Goal: Task Accomplishment & Management: Use online tool/utility

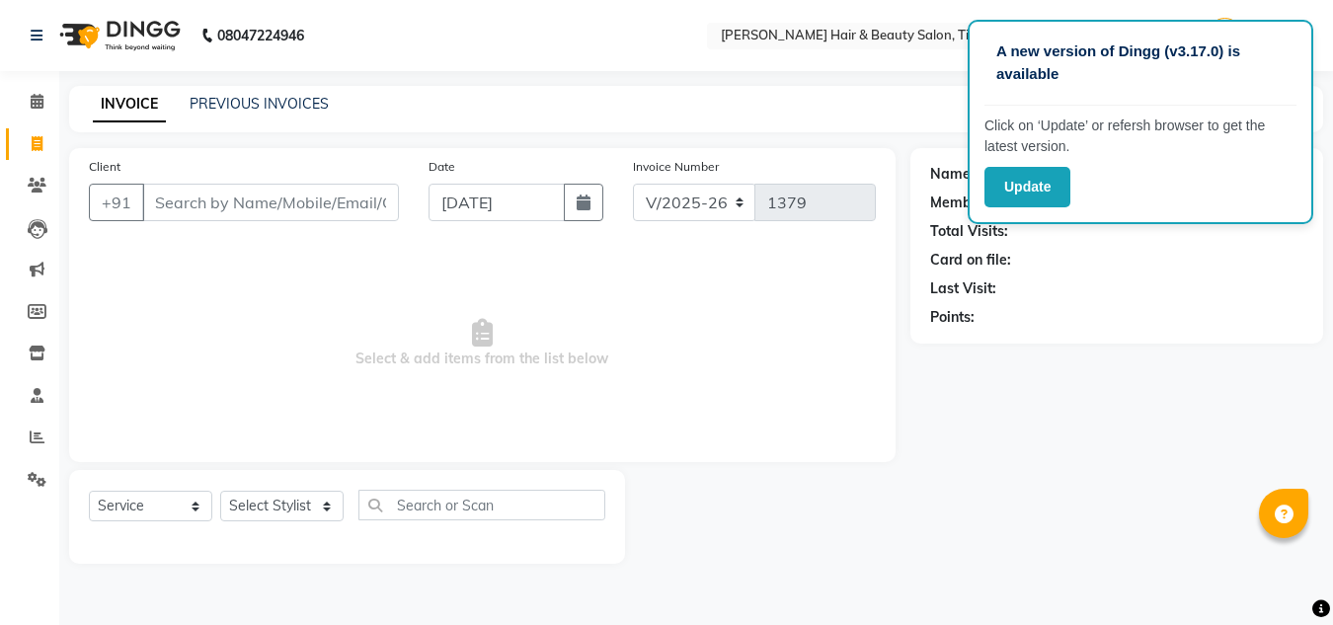
select select "5401"
select select "service"
click at [268, 106] on link "PREVIOUS INVOICES" at bounding box center [259, 104] width 139 height 18
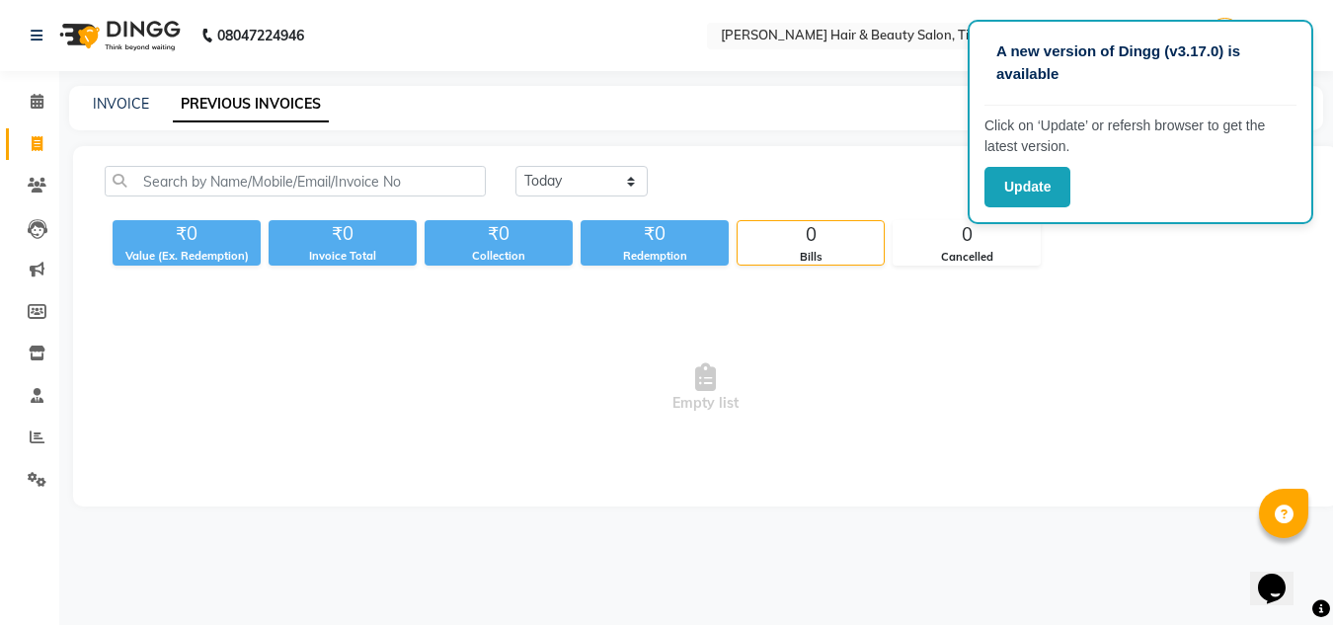
click at [268, 106] on link "PREVIOUS INVOICES" at bounding box center [251, 105] width 156 height 36
click at [1051, 197] on button "Update" at bounding box center [1027, 187] width 86 height 40
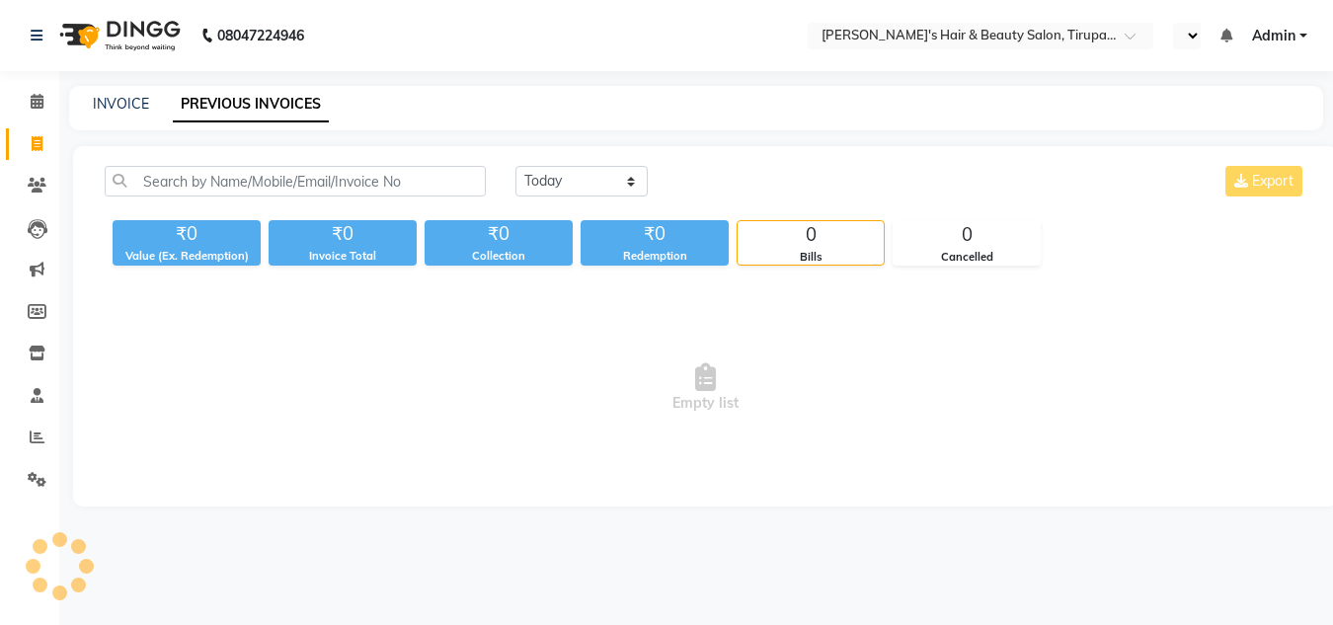
select select "en"
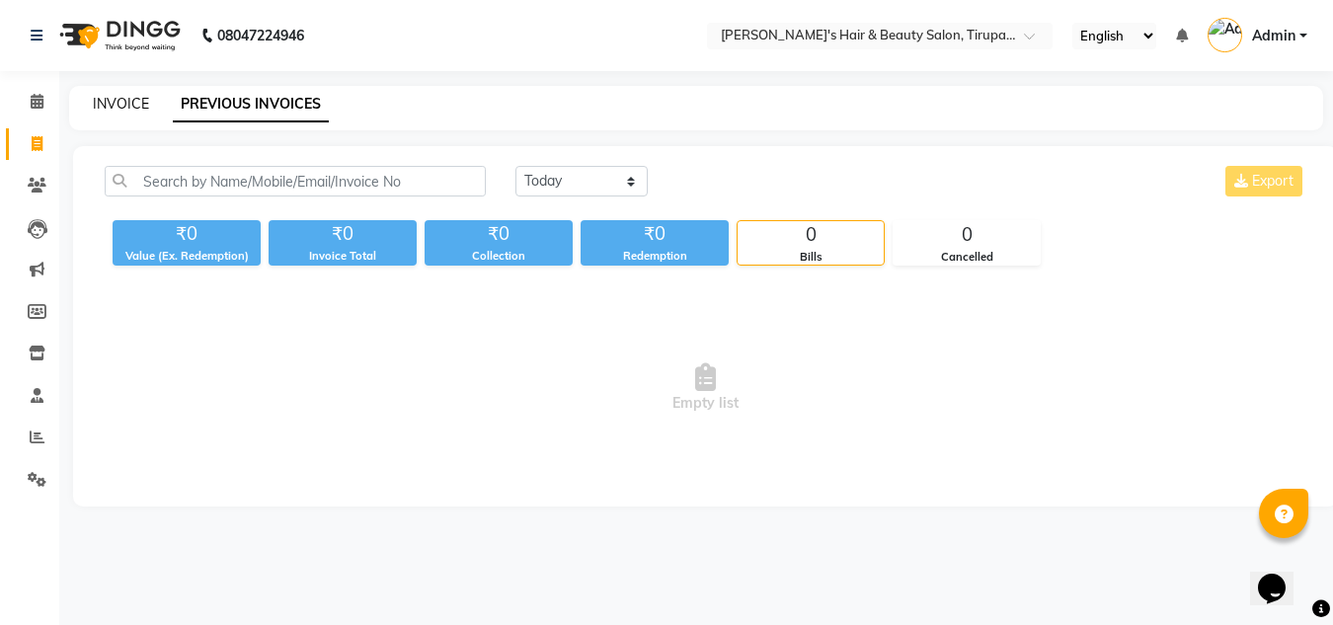
click at [109, 105] on link "INVOICE" at bounding box center [121, 104] width 56 height 18
select select "5401"
select select "service"
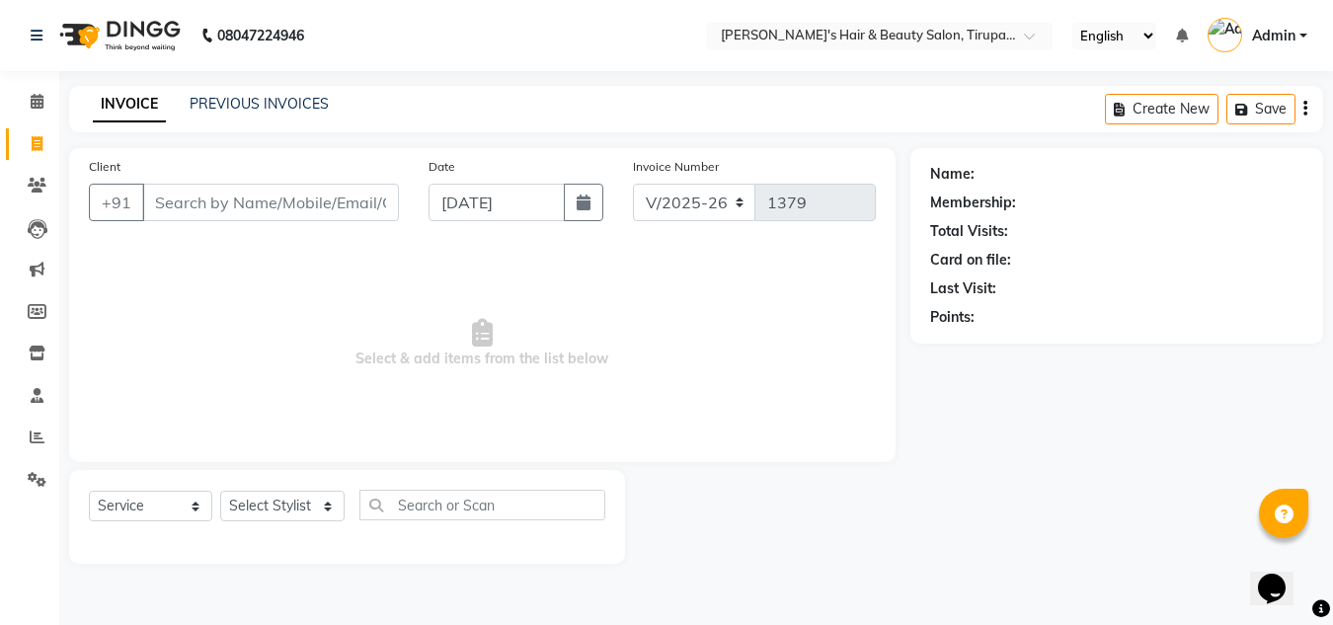
drag, startPoint x: 109, startPoint y: 105, endPoint x: 282, endPoint y: 78, distance: 175.8
click at [282, 78] on div "08047224946 Select Location × Riya's Hair & Beauty Salon, Tirupati Nagar Phase …" at bounding box center [666, 312] width 1333 height 625
click at [272, 101] on link "PREVIOUS INVOICES" at bounding box center [259, 104] width 139 height 18
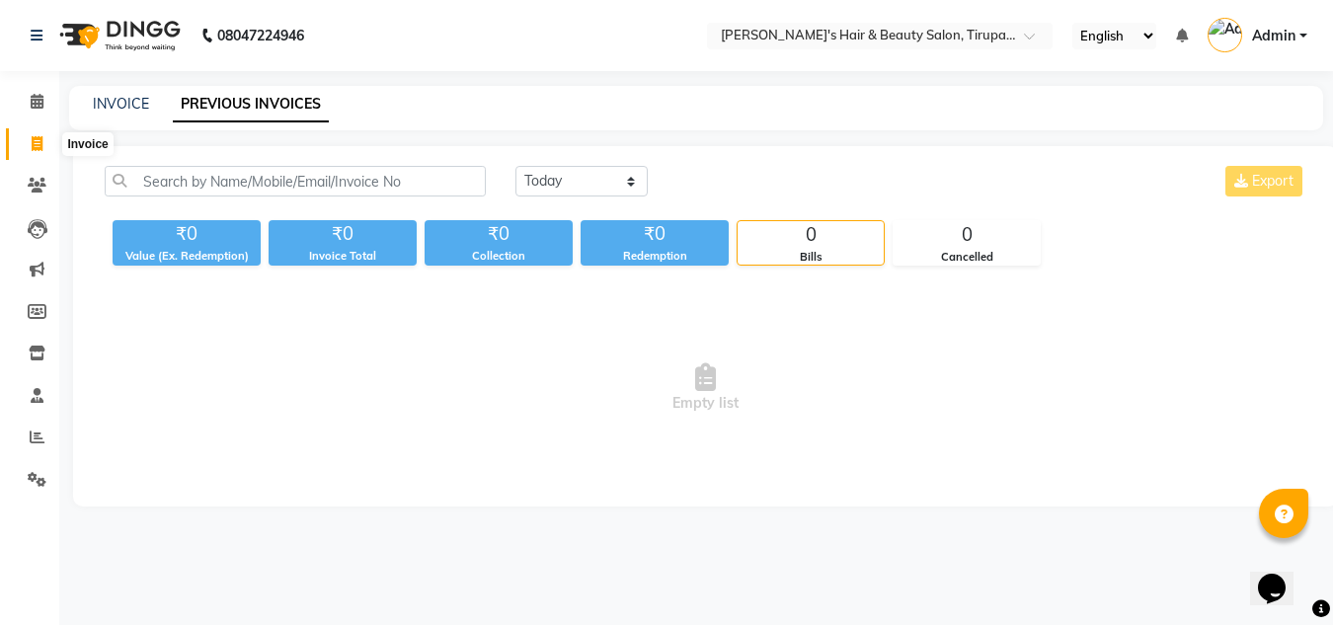
click at [26, 143] on span at bounding box center [37, 144] width 35 height 23
select select "service"
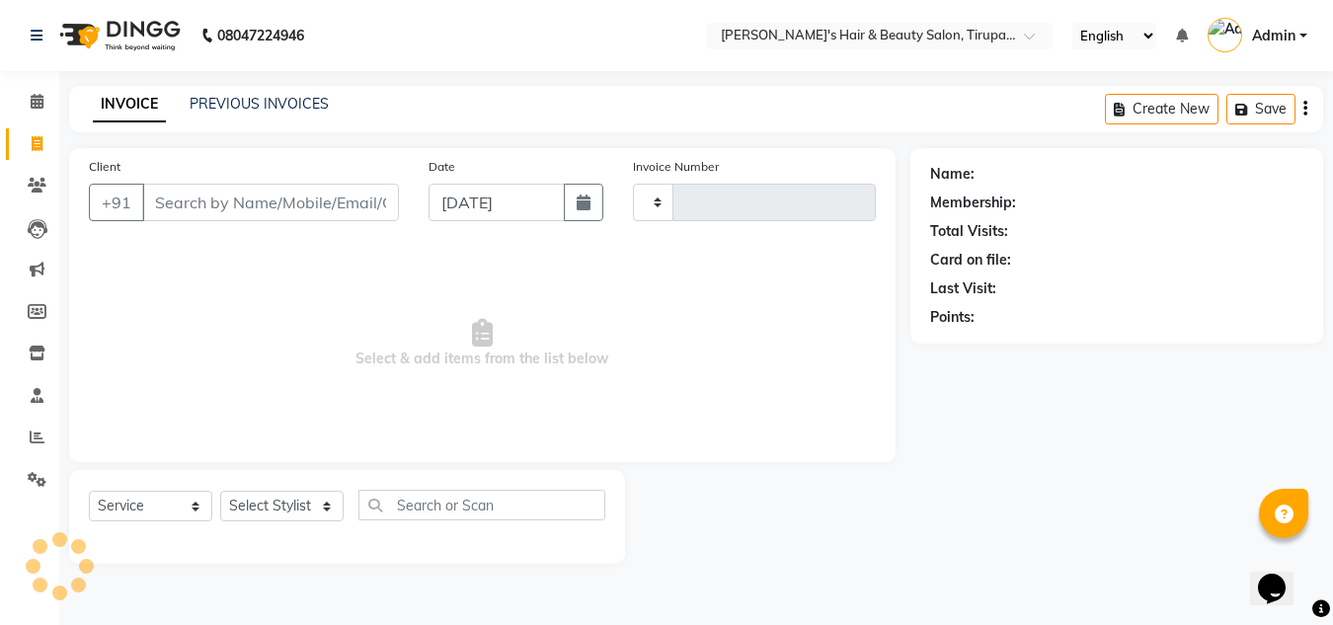
type input "1379"
select select "5401"
click at [231, 203] on input "Client" at bounding box center [270, 203] width 257 height 38
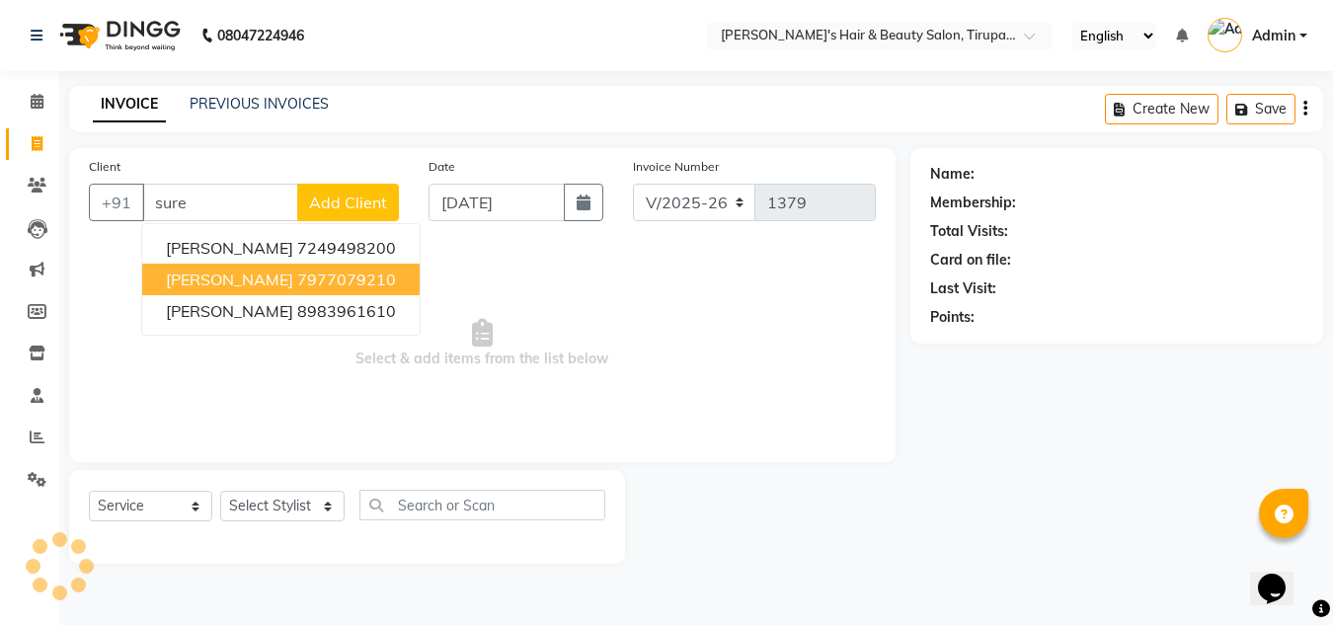
click at [277, 276] on span "Surendra singh" at bounding box center [229, 279] width 127 height 20
type input "7977079210"
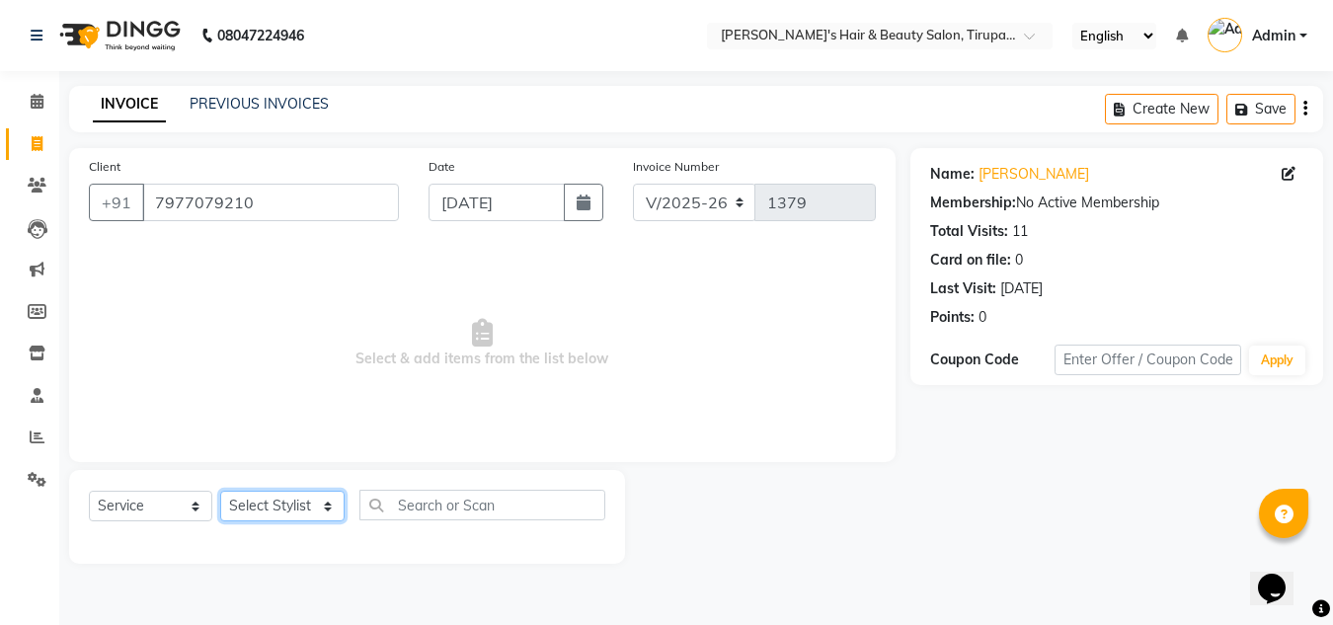
click at [256, 510] on select "Select Stylist Abida Khan Jitendra jadhav Kajal thakur Priyanaka satyadev Gupta…" at bounding box center [282, 506] width 124 height 31
select select "67903"
click at [220, 491] on select "Select Stylist Abida Khan Jitendra jadhav Kajal thakur Priyanaka satyadev Gupta…" at bounding box center [282, 506] width 124 height 31
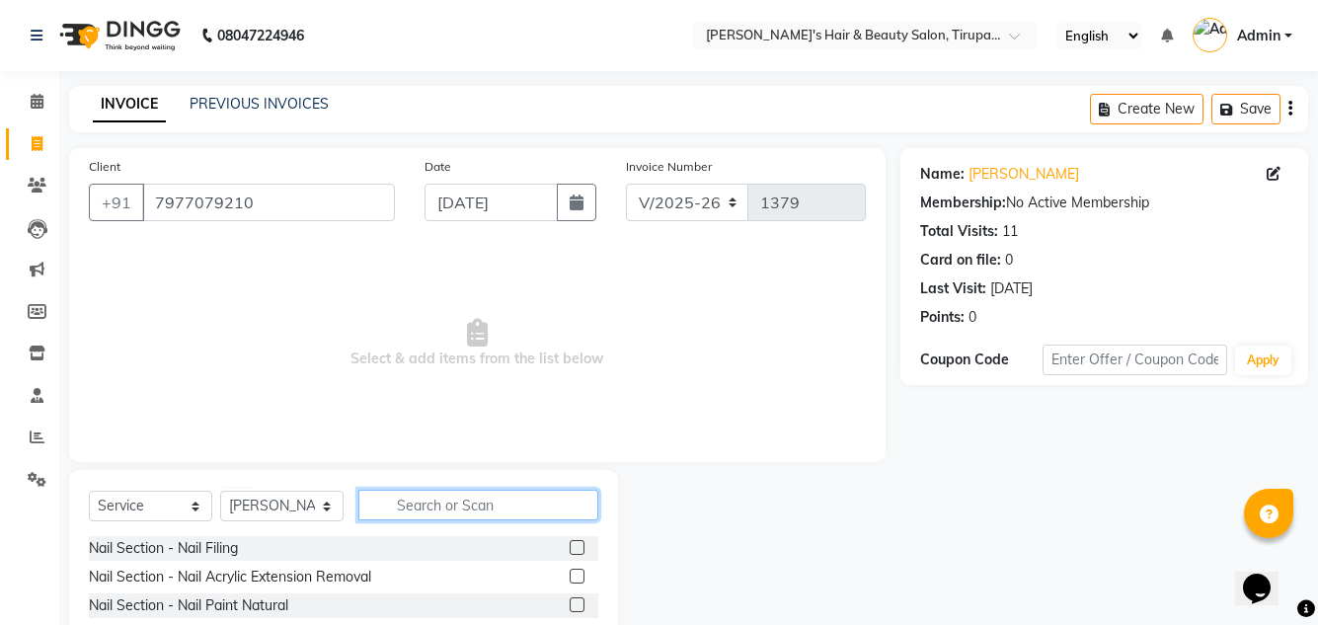
click at [532, 510] on input "text" at bounding box center [478, 505] width 240 height 31
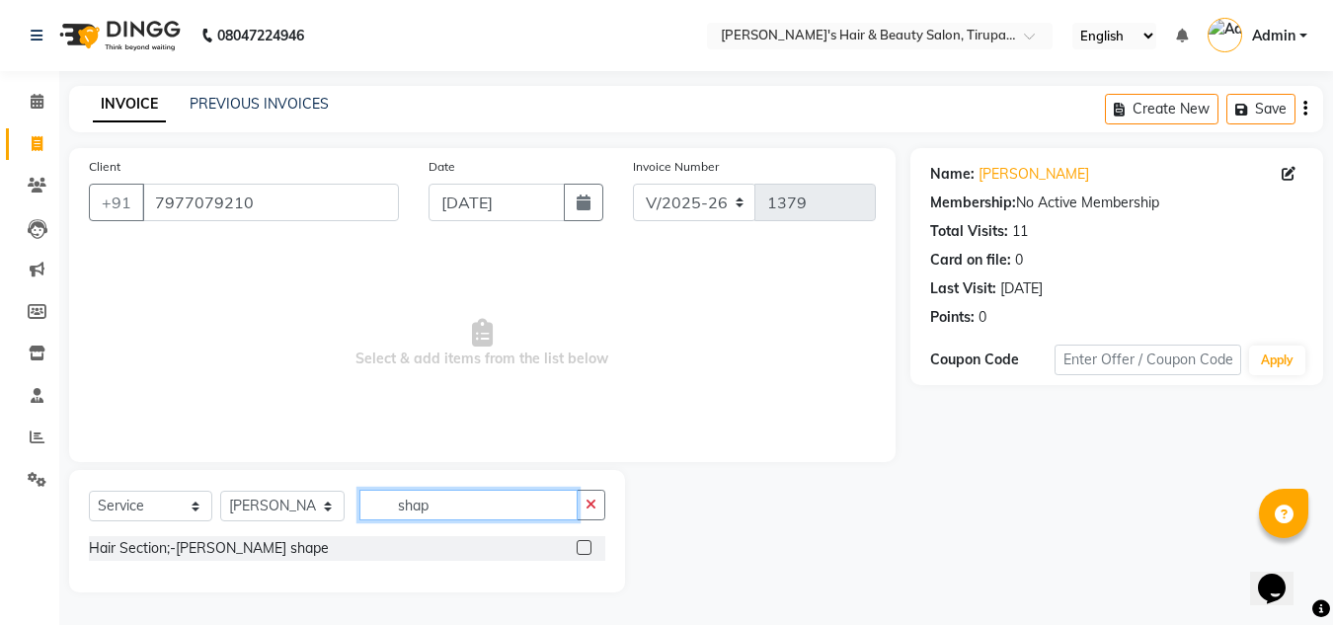
type input "shap"
click at [584, 552] on label at bounding box center [583, 547] width 15 height 15
click at [584, 552] on input "checkbox" at bounding box center [582, 548] width 13 height 13
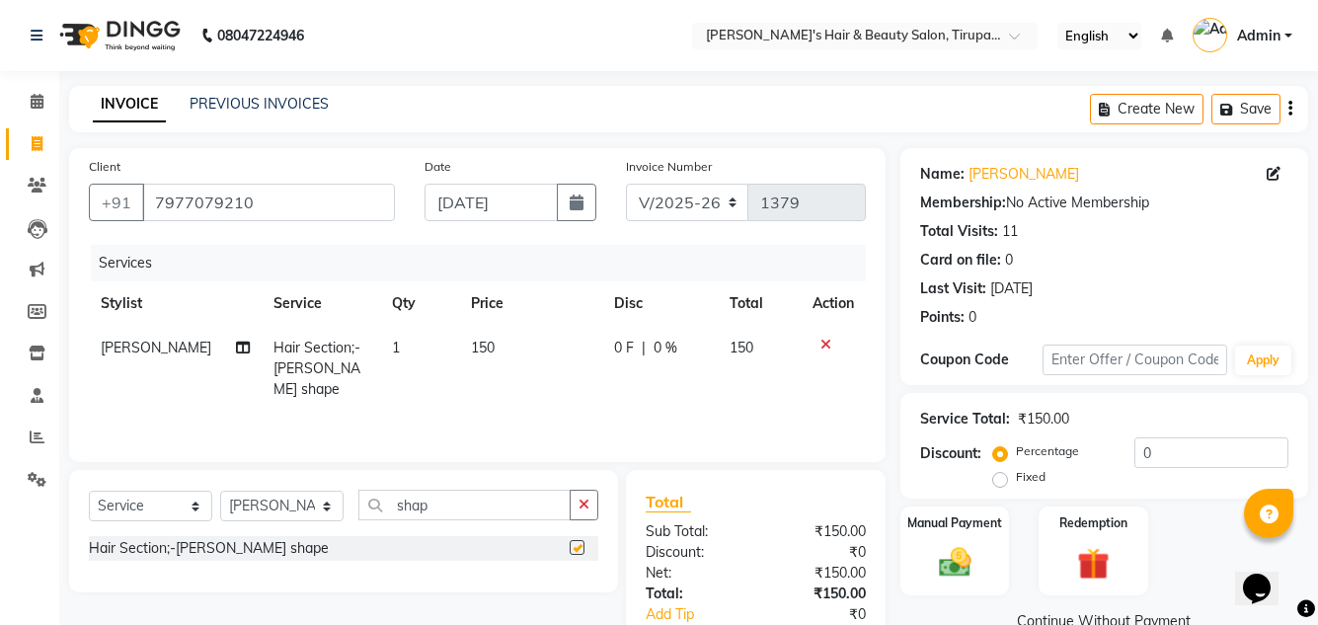
checkbox input "false"
click at [954, 568] on img at bounding box center [954, 562] width 54 height 38
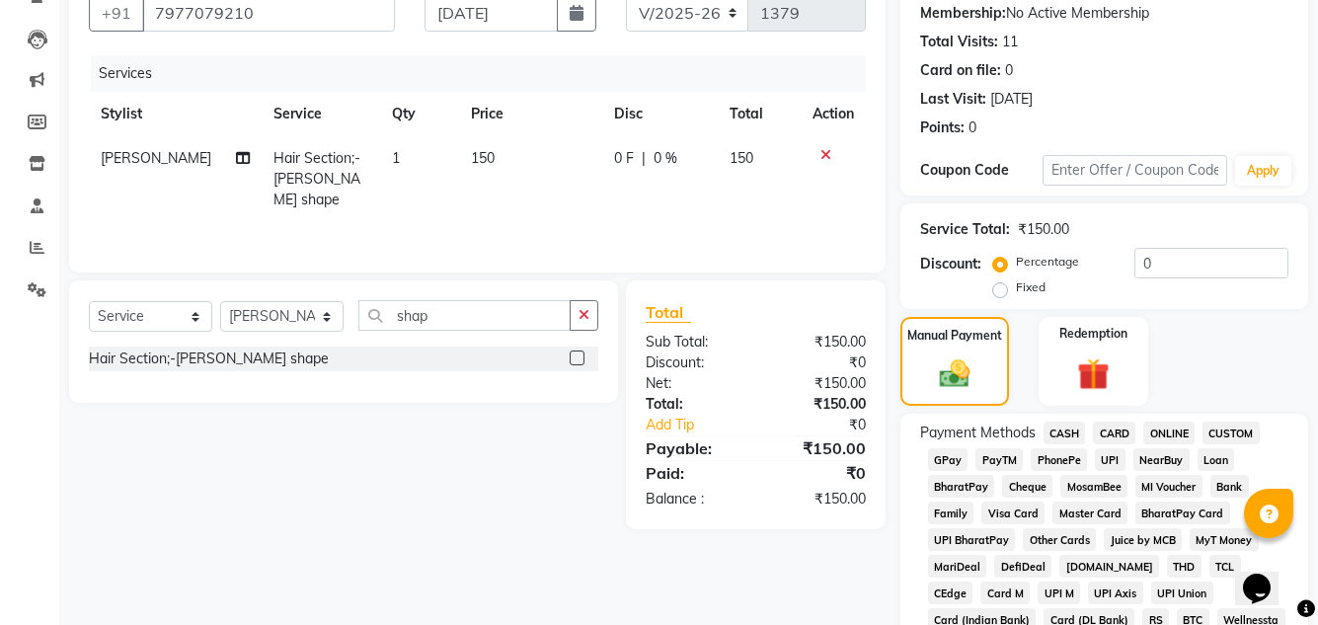
scroll to position [197, 0]
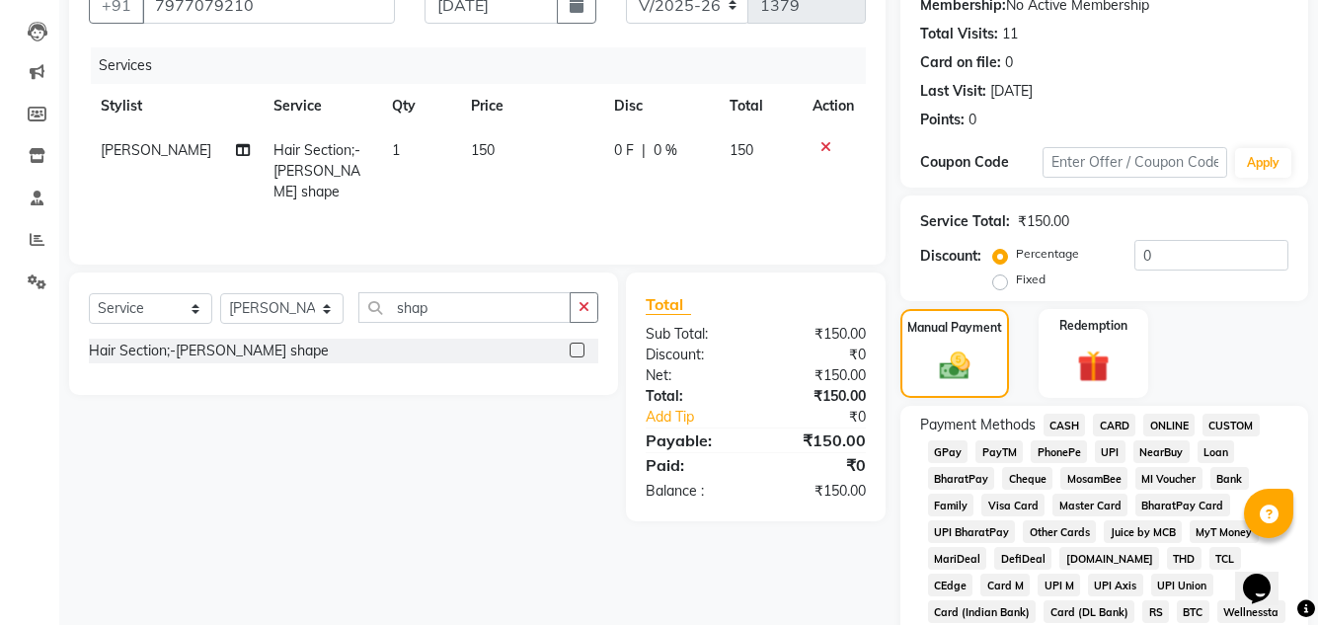
click at [952, 451] on span "GPay" at bounding box center [948, 451] width 40 height 23
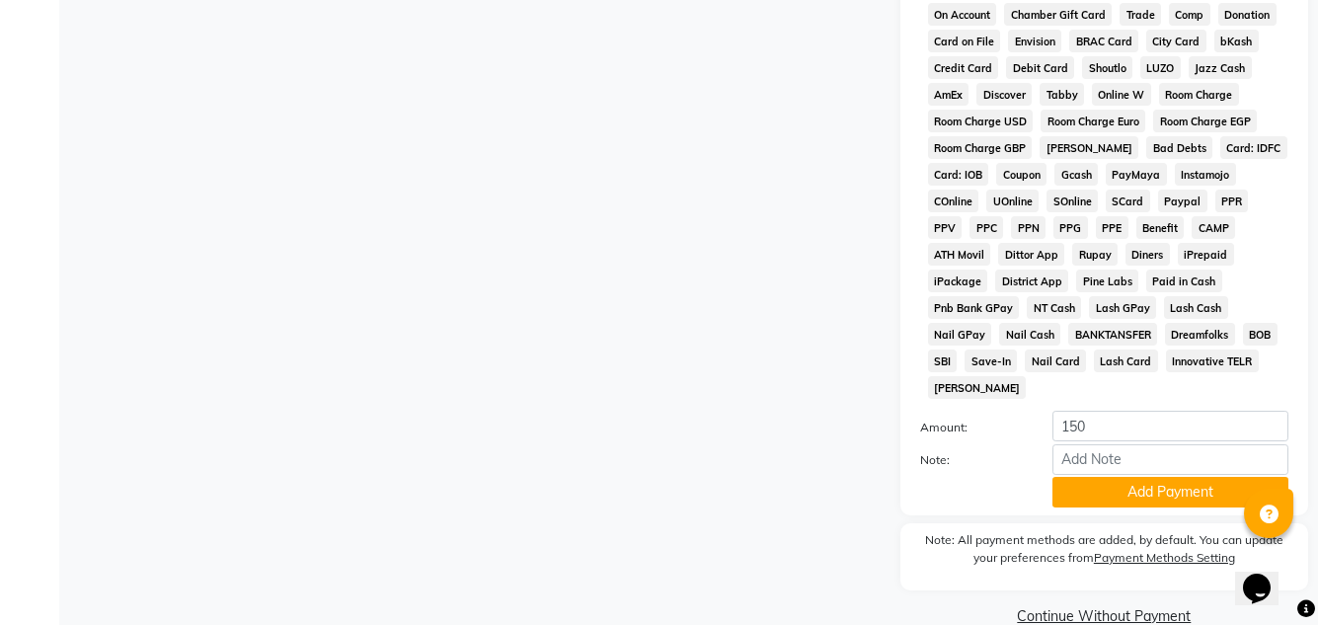
scroll to position [884, 0]
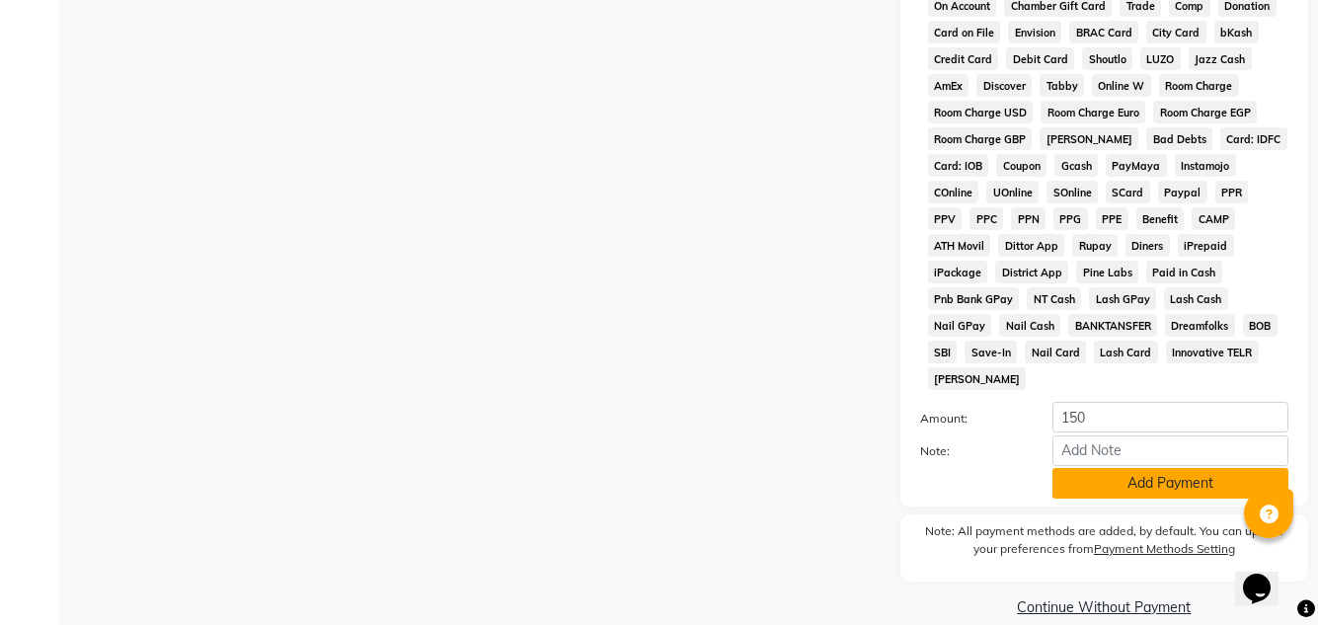
click at [1182, 468] on button "Add Payment" at bounding box center [1170, 483] width 236 height 31
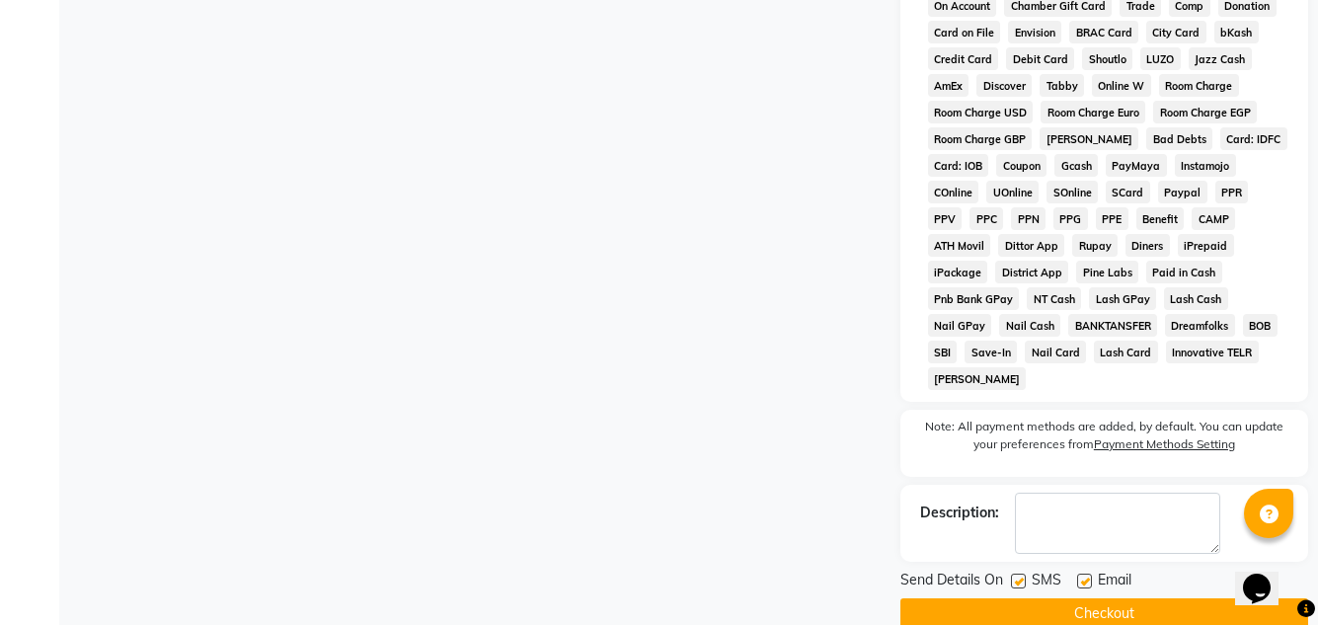
click at [1157, 598] on button "Checkout" at bounding box center [1104, 613] width 408 height 31
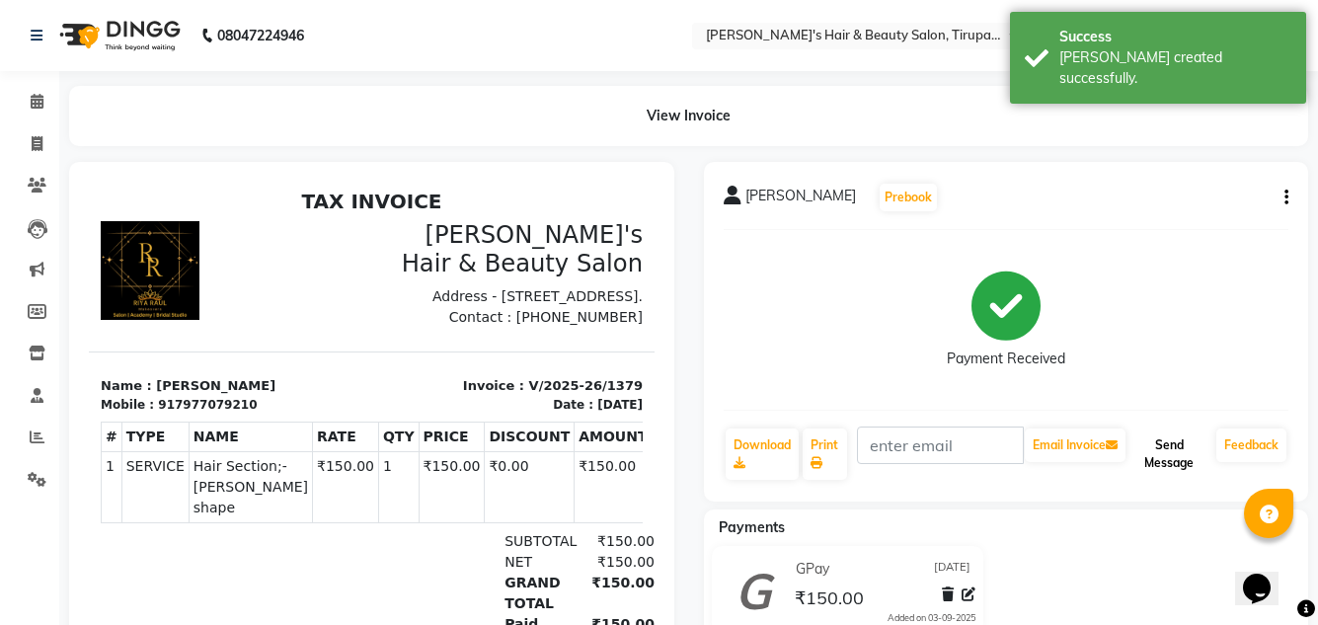
click at [1158, 445] on button "Send Message" at bounding box center [1168, 453] width 79 height 51
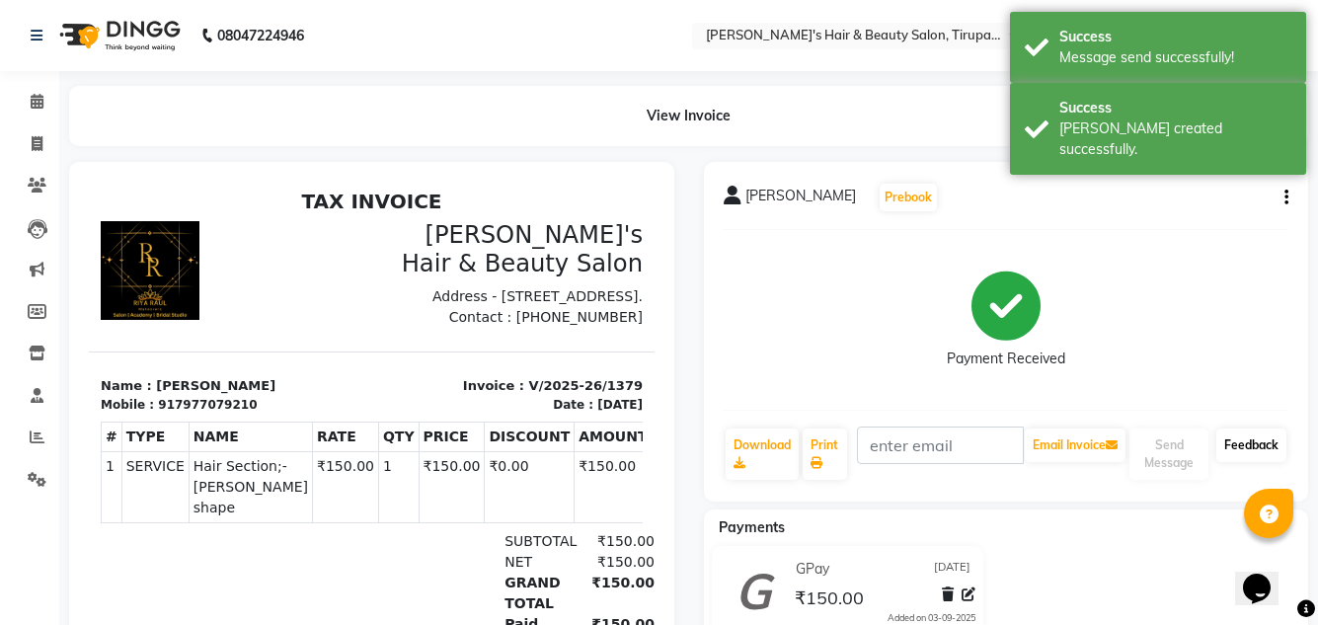
click at [1237, 445] on link "Feedback" at bounding box center [1251, 445] width 70 height 34
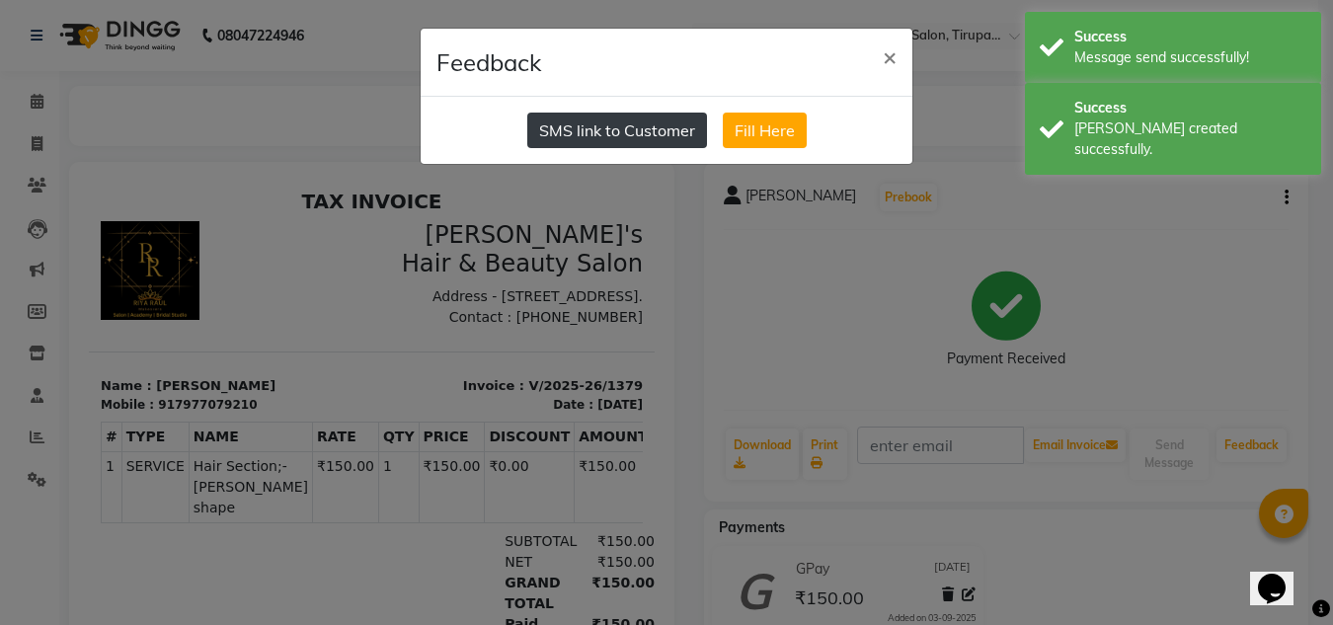
click at [564, 130] on button "SMS link to Customer" at bounding box center [617, 131] width 180 height 36
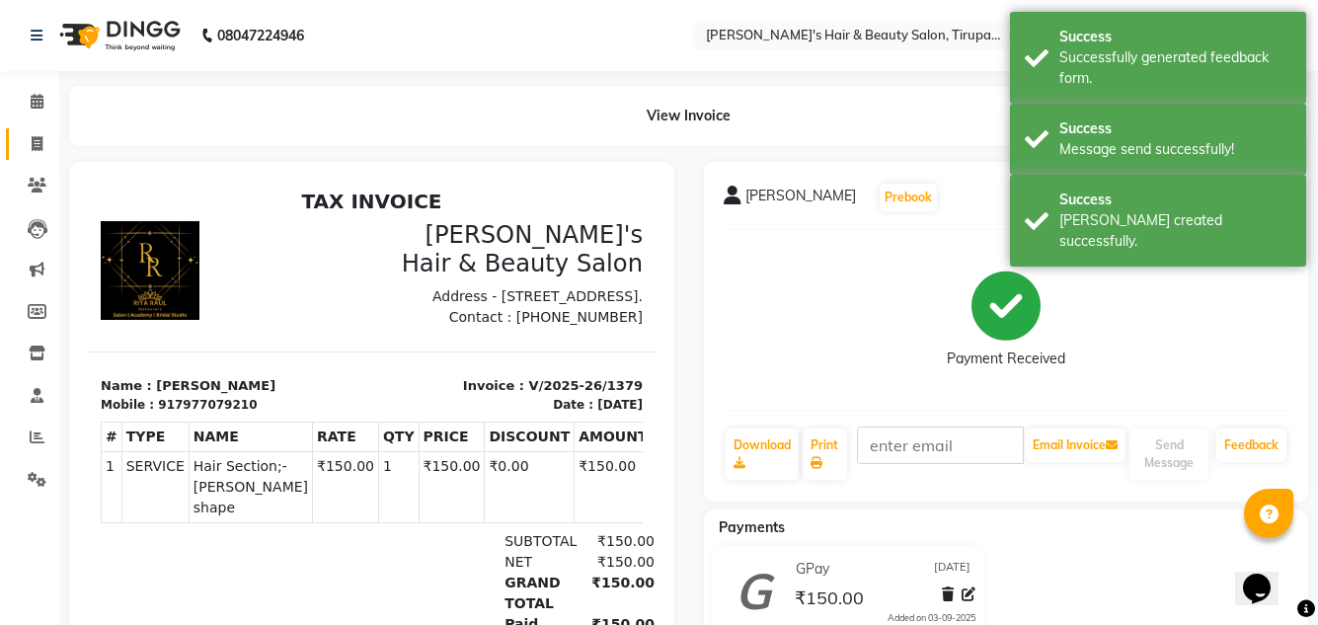
click at [38, 140] on icon at bounding box center [37, 143] width 11 height 15
select select "service"
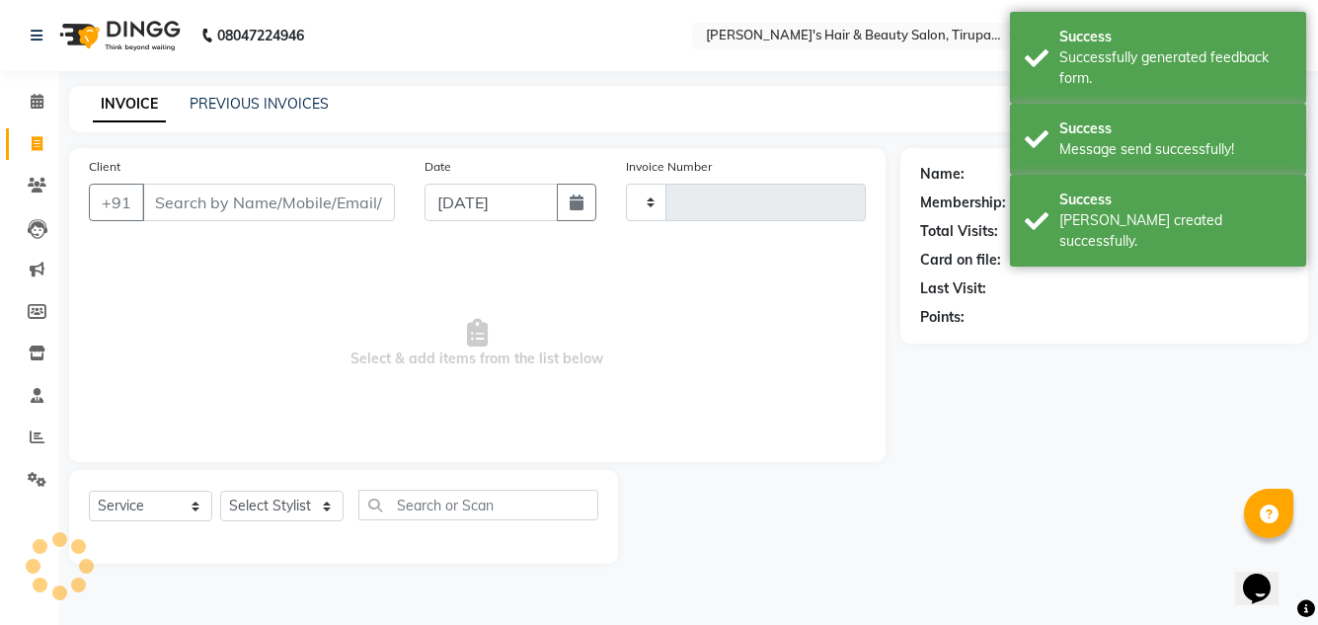
type input "1380"
select select "5401"
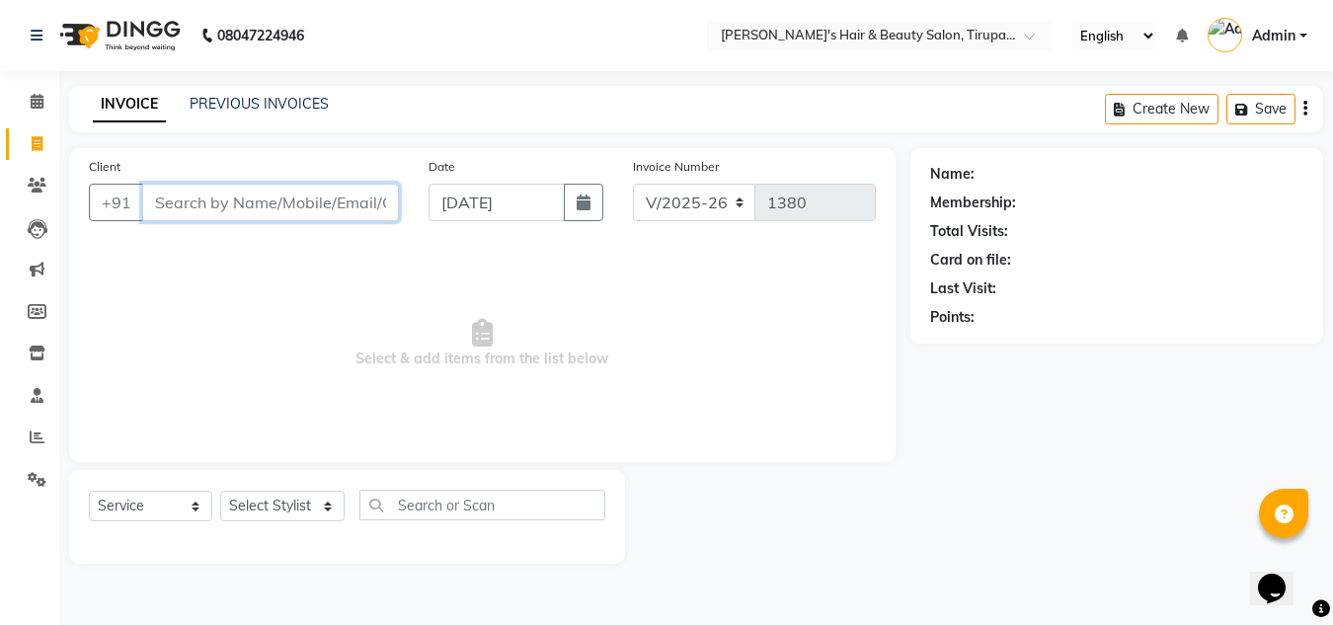
drag, startPoint x: 1015, startPoint y: 265, endPoint x: 199, endPoint y: 202, distance: 817.8
click at [199, 202] on input "Client" at bounding box center [270, 203] width 257 height 38
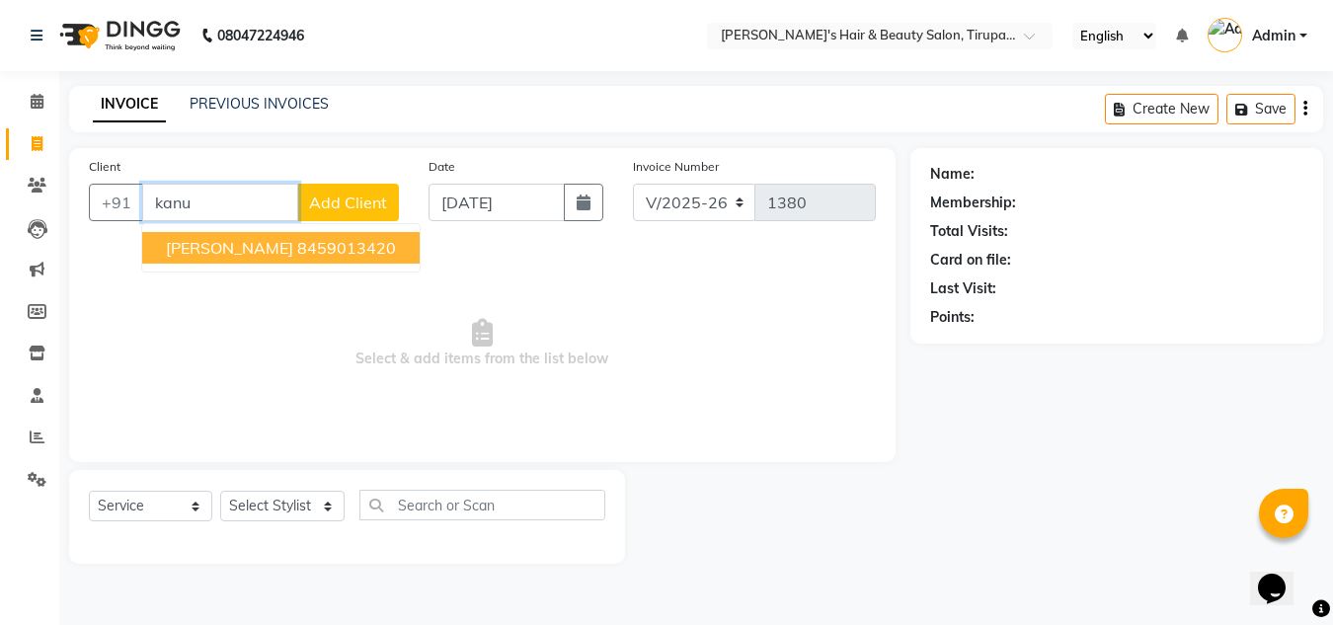
click at [220, 252] on span "Kanu Thakkar" at bounding box center [229, 248] width 127 height 20
type input "8459013420"
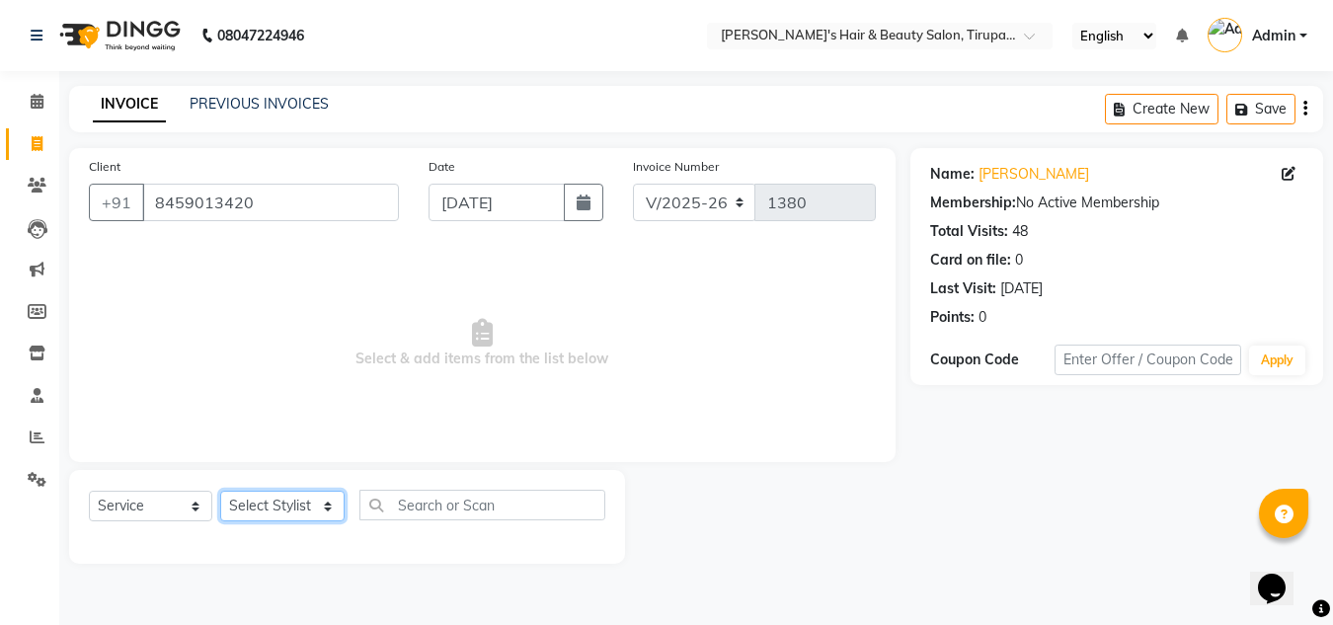
click at [322, 500] on select "Select Stylist Abida Khan Jitendra jadhav Kajal thakur Priyanaka satyadev Gupta…" at bounding box center [282, 506] width 124 height 31
select select "67903"
click at [220, 491] on select "Select Stylist Abida Khan Jitendra jadhav Kajal thakur Priyanaka satyadev Gupta…" at bounding box center [282, 506] width 124 height 31
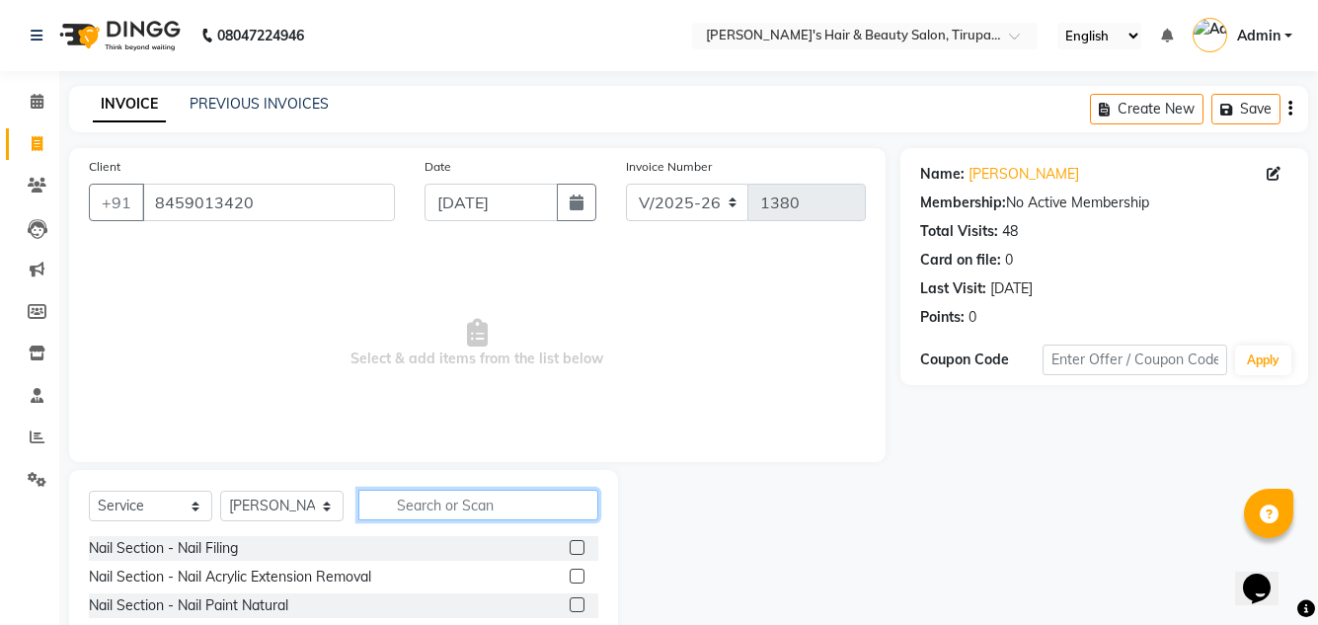
click at [435, 508] on input "text" at bounding box center [478, 505] width 240 height 31
type input "clea"
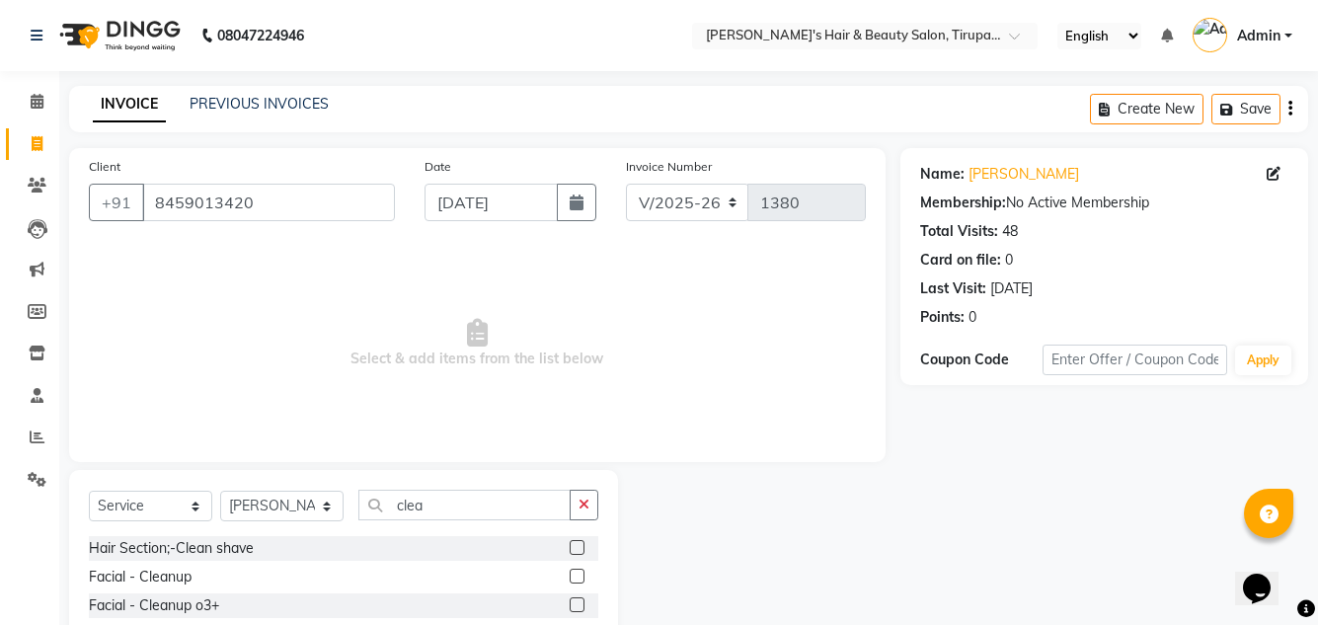
click at [576, 541] on label at bounding box center [577, 547] width 15 height 15
click at [576, 542] on input "checkbox" at bounding box center [576, 548] width 13 height 13
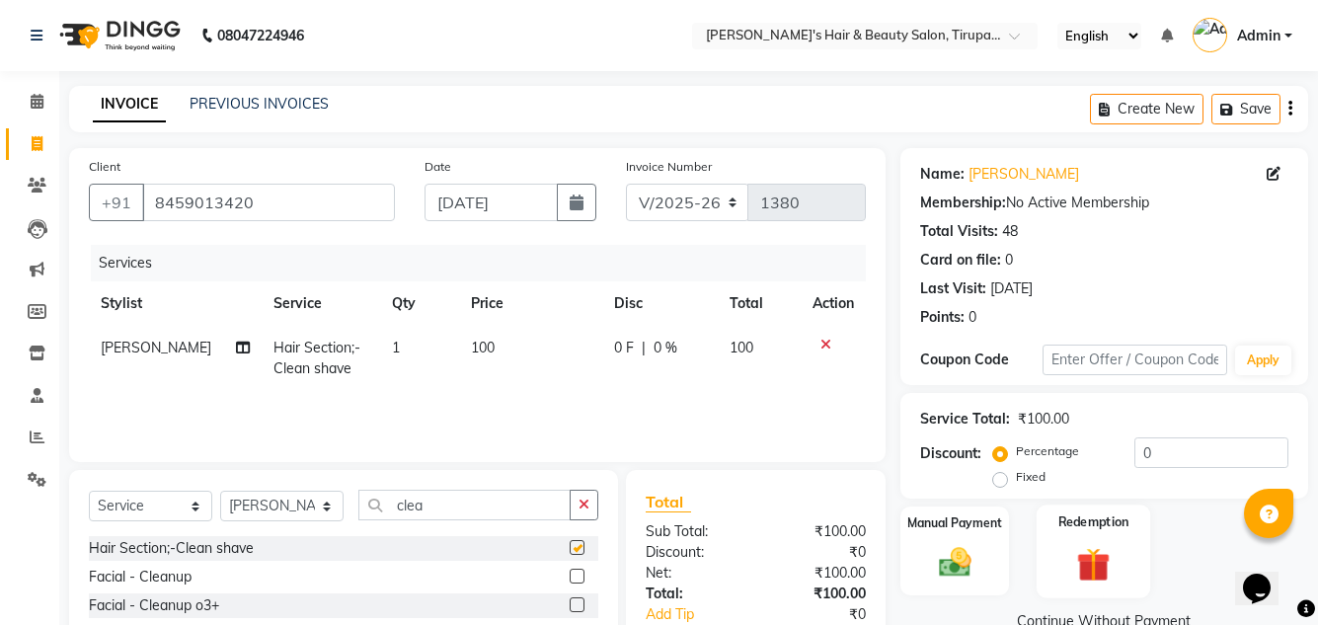
checkbox input "false"
click at [958, 560] on img at bounding box center [954, 562] width 54 height 38
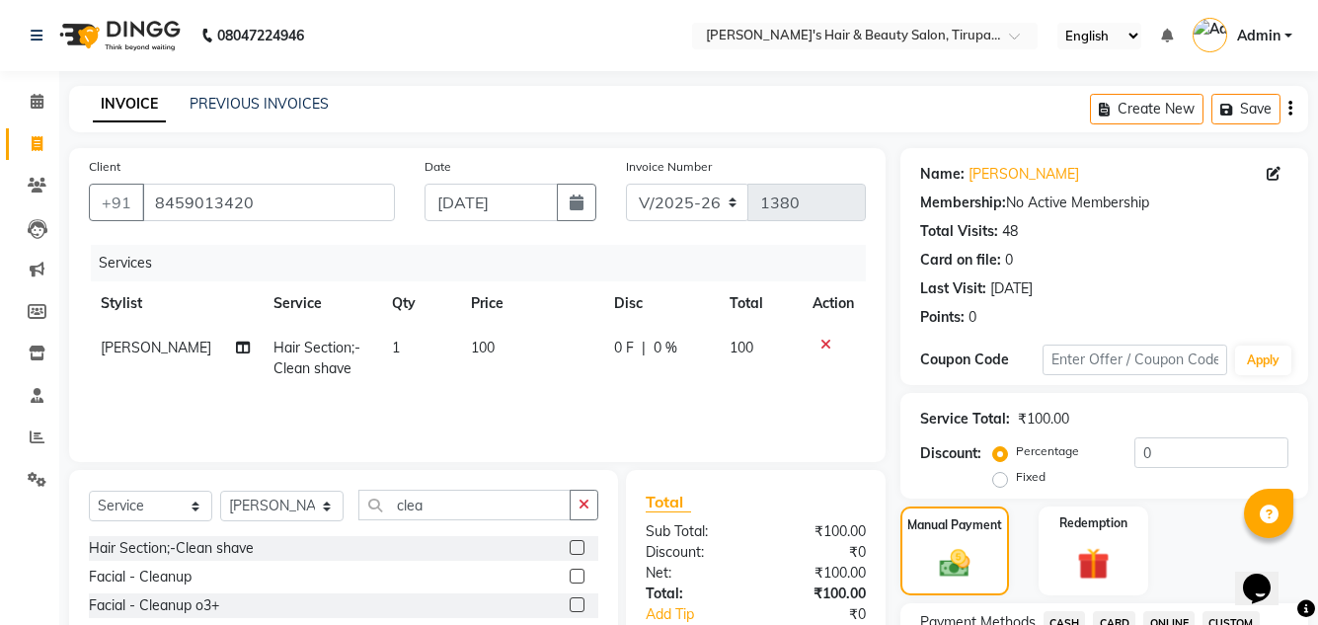
click at [1061, 617] on span "CASH" at bounding box center [1064, 622] width 42 height 23
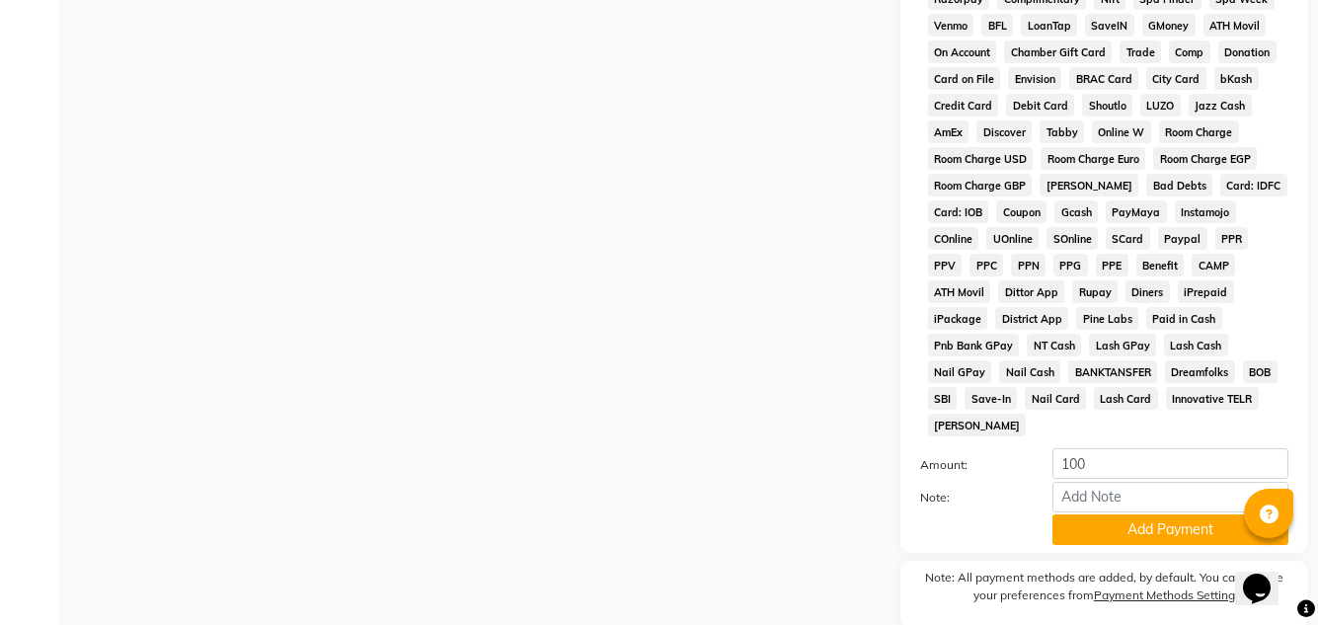
scroll to position [884, 0]
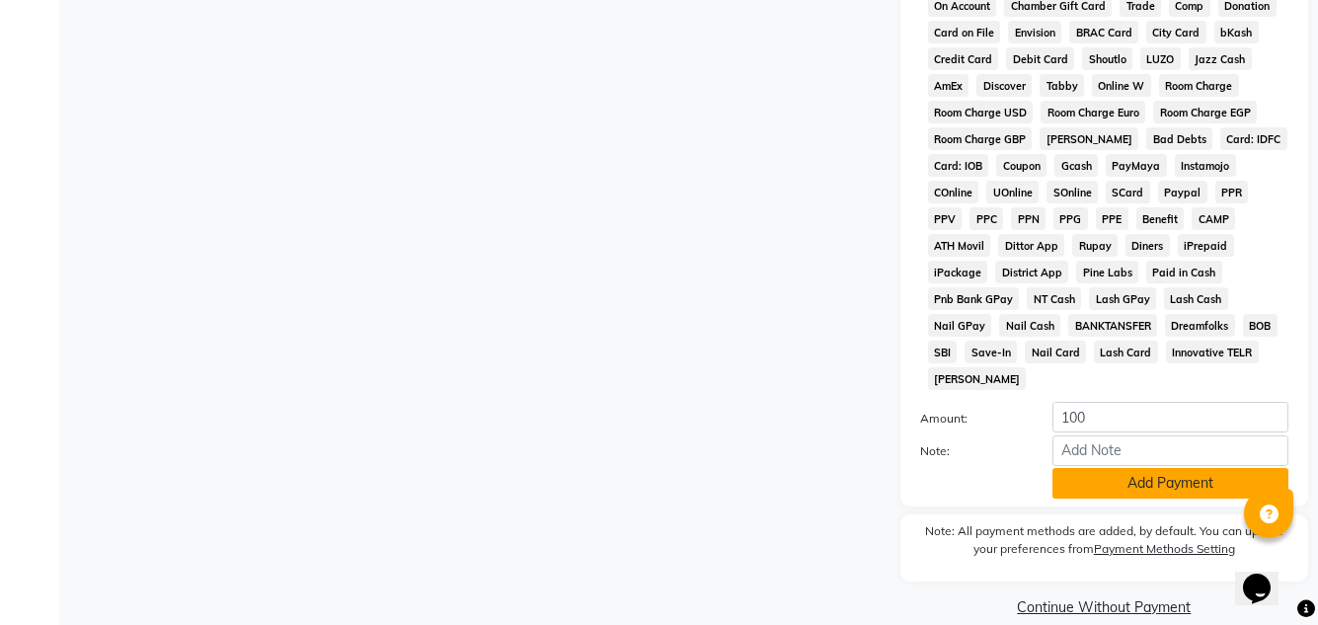
click at [1122, 468] on button "Add Payment" at bounding box center [1170, 483] width 236 height 31
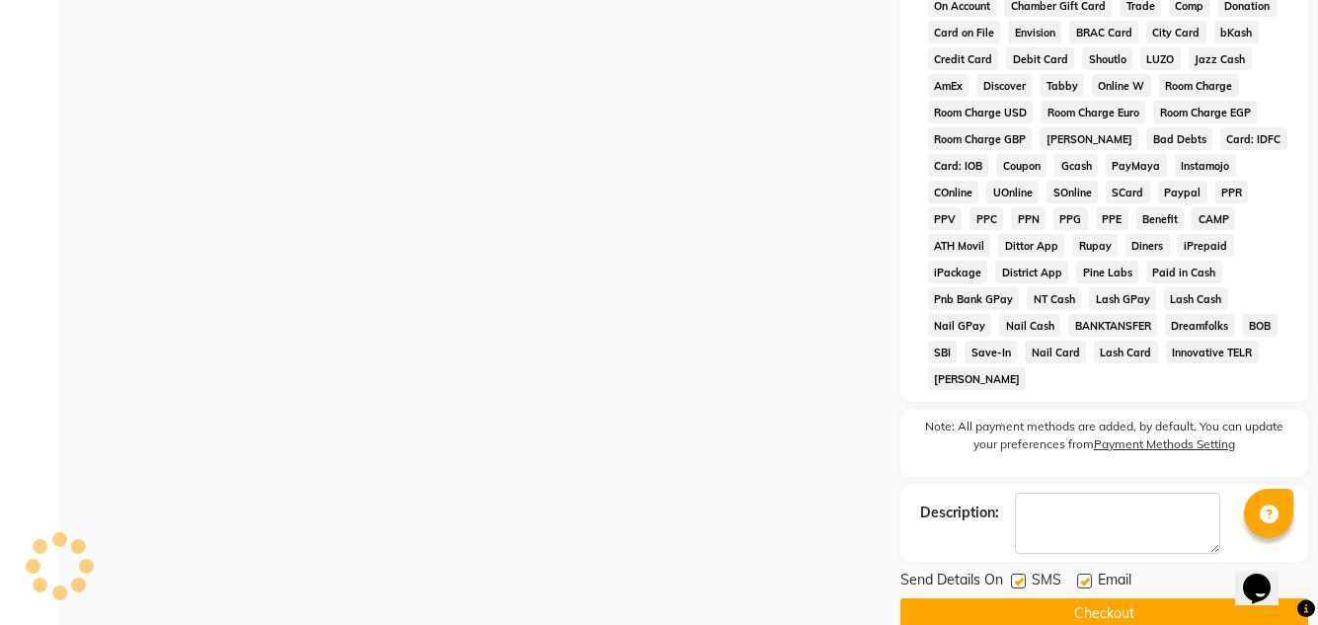
click at [1109, 598] on button "Checkout" at bounding box center [1104, 613] width 408 height 31
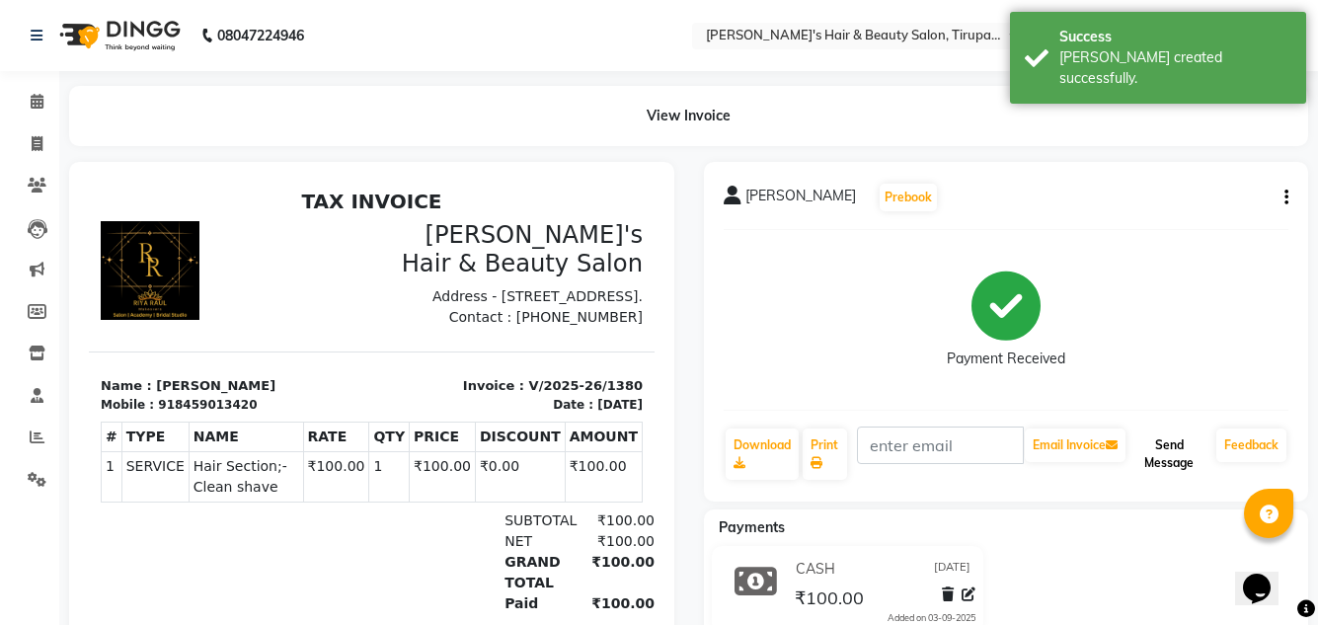
click at [1177, 462] on button "Send Message" at bounding box center [1168, 453] width 79 height 51
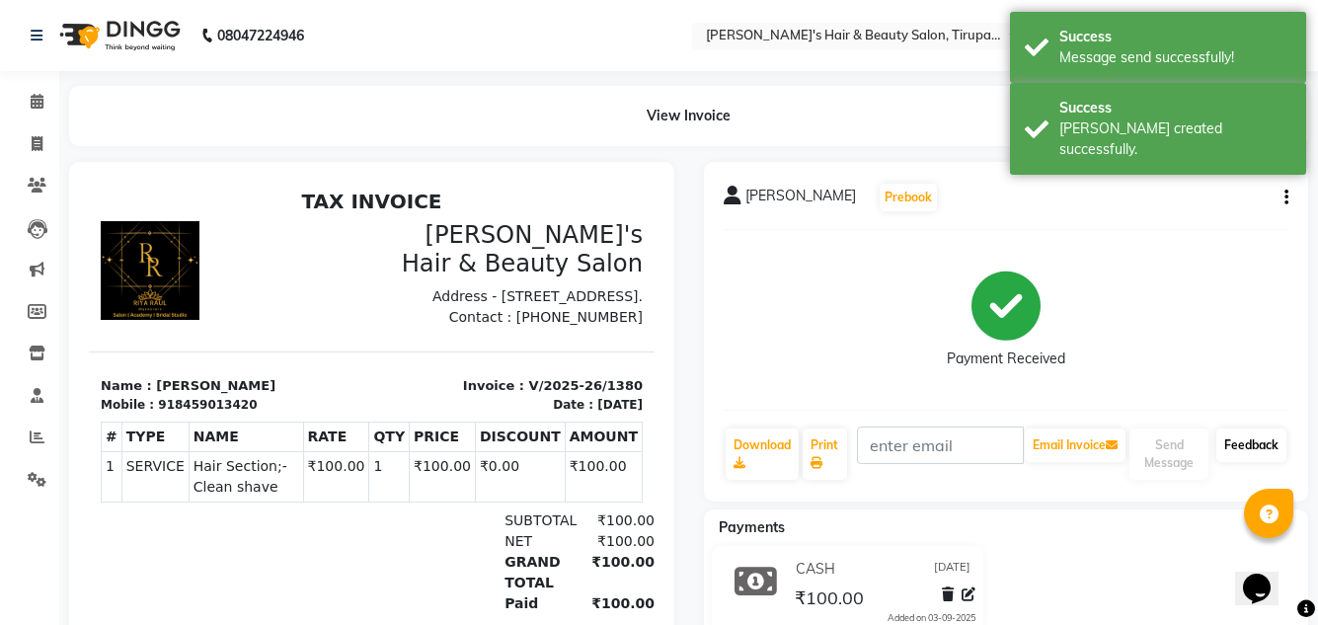
click at [1242, 436] on link "Feedback" at bounding box center [1251, 445] width 70 height 34
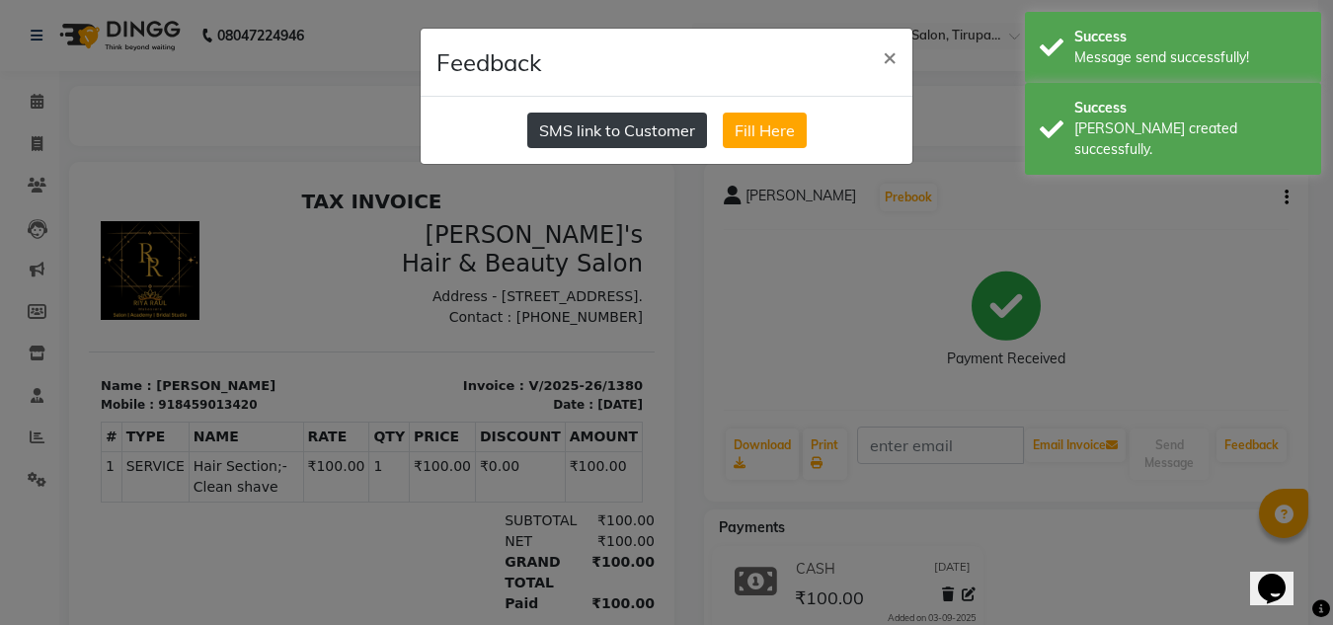
click at [590, 131] on button "SMS link to Customer" at bounding box center [617, 131] width 180 height 36
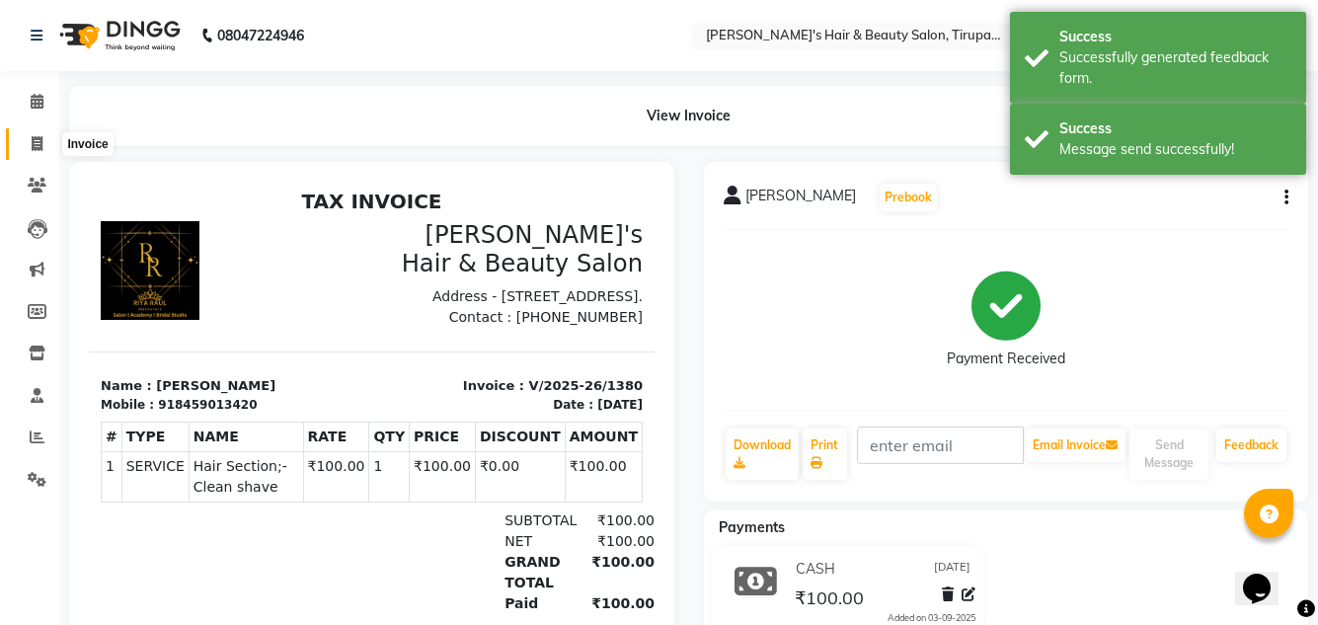
click at [40, 143] on icon at bounding box center [37, 143] width 11 height 15
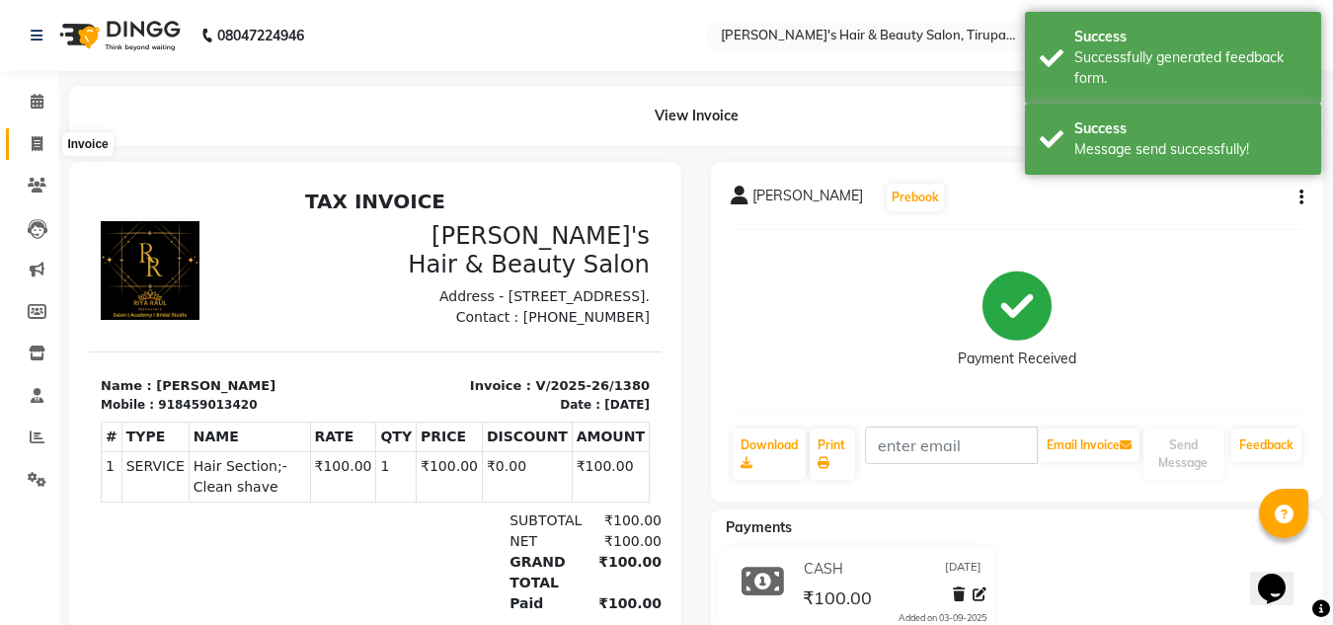
select select "5401"
select select "service"
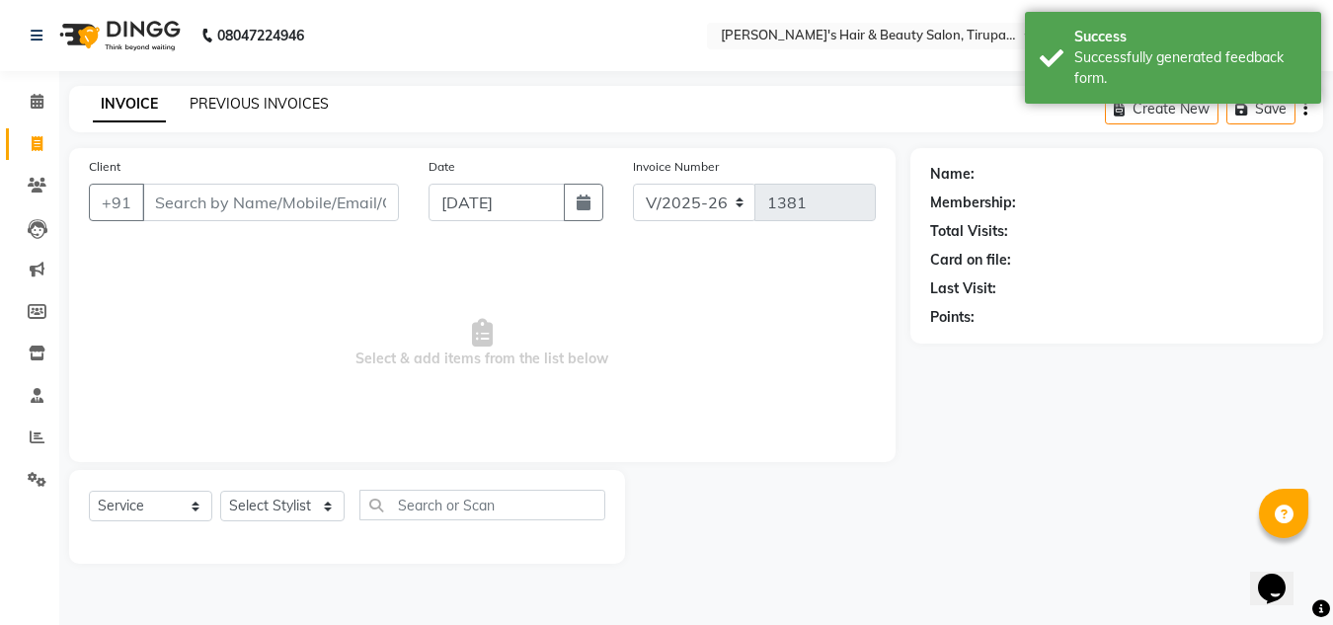
click at [211, 101] on link "PREVIOUS INVOICES" at bounding box center [259, 104] width 139 height 18
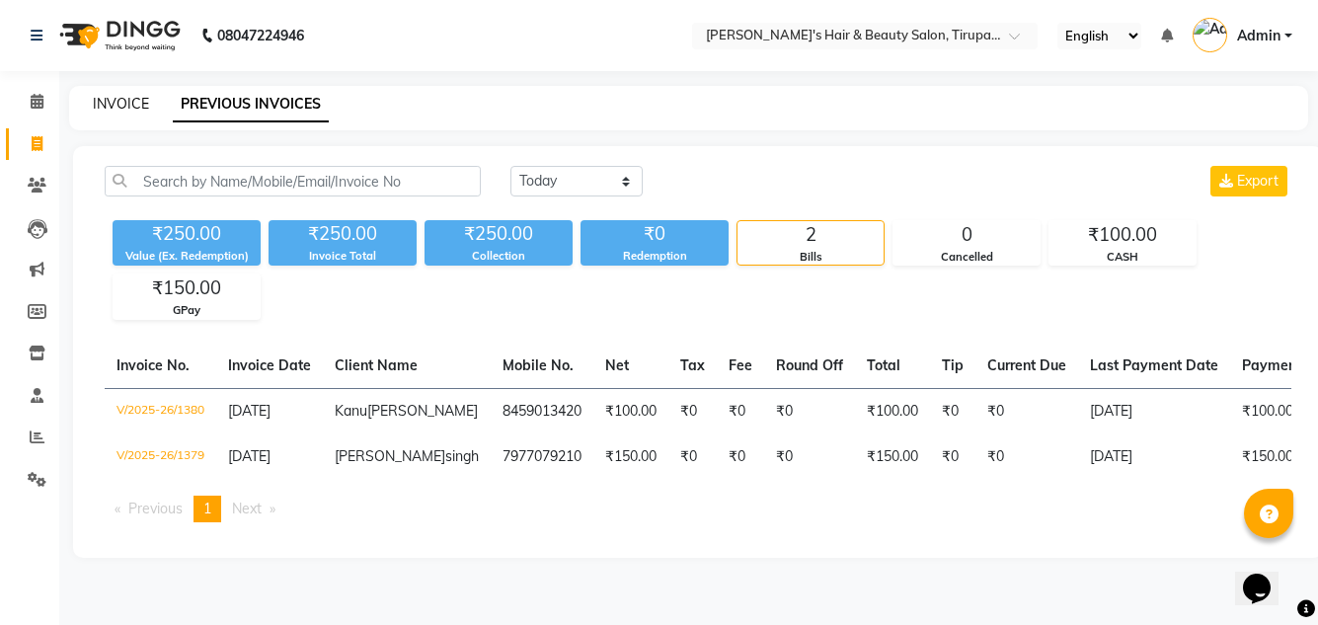
click at [104, 99] on link "INVOICE" at bounding box center [121, 104] width 56 height 18
select select "5401"
select select "service"
